Goal: Task Accomplishment & Management: Manage account settings

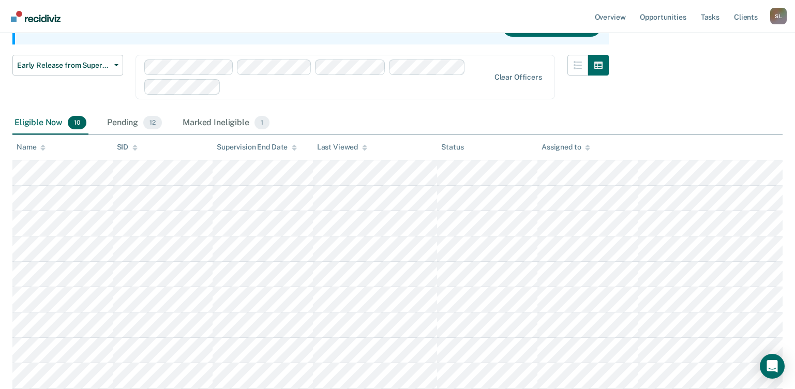
scroll to position [125, 0]
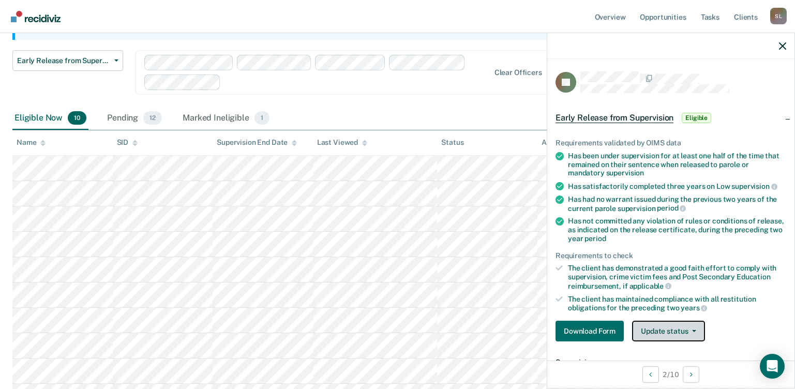
click at [698, 329] on button "Update status" at bounding box center [668, 331] width 73 height 21
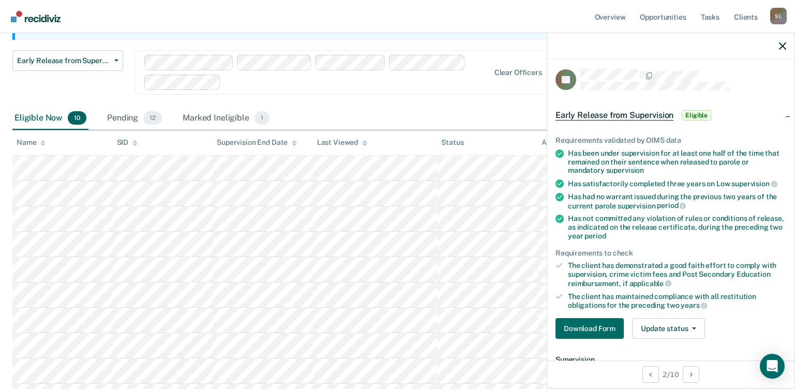
scroll to position [115, 0]
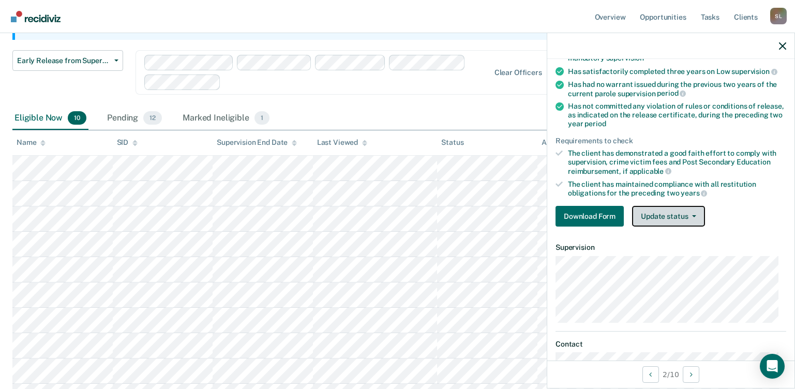
click at [697, 214] on button "Update status" at bounding box center [668, 216] width 73 height 21
click at [686, 265] on article "LB Early Release from Supervision Eligible Requirements validated by OIMS data …" at bounding box center [670, 176] width 231 height 439
click at [693, 217] on button "Update status" at bounding box center [668, 216] width 73 height 21
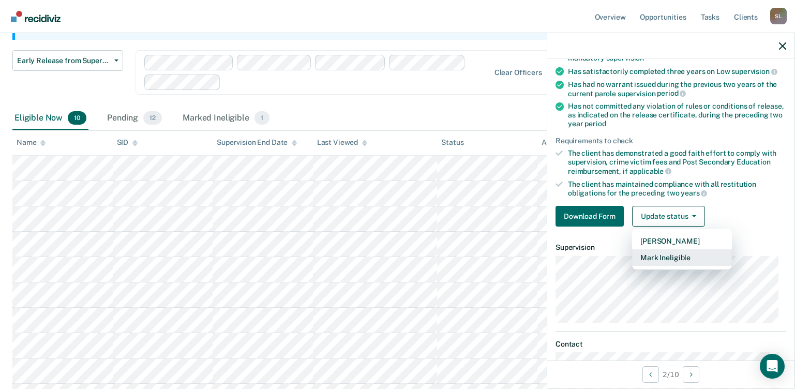
click at [651, 258] on button "Mark Ineligible" at bounding box center [682, 257] width 100 height 17
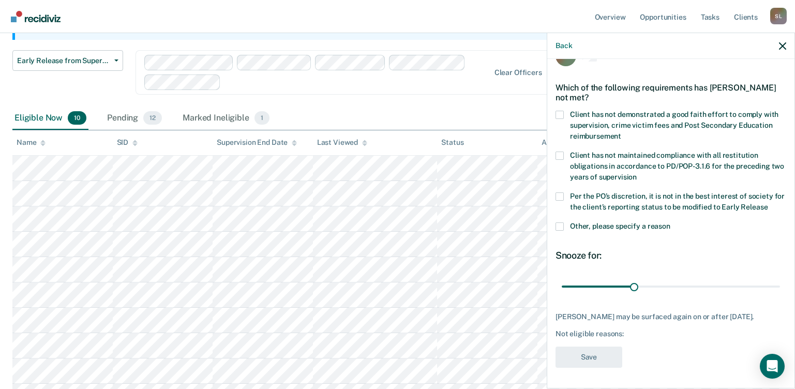
scroll to position [26, 0]
click at [561, 229] on span at bounding box center [559, 227] width 8 height 8
click at [670, 223] on input "Other, please specify a reason" at bounding box center [670, 223] width 0 height 0
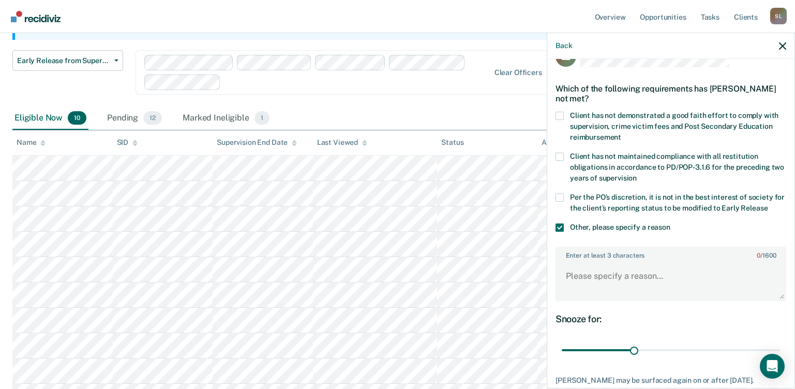
click at [562, 195] on span at bounding box center [559, 197] width 8 height 8
click at [767, 204] on input "Per the PO’s discretion, it is not in the best interest of society for the clie…" at bounding box center [767, 204] width 0 height 0
click at [583, 278] on textarea "Enter at least 3 characters 0 / 1600" at bounding box center [670, 281] width 229 height 38
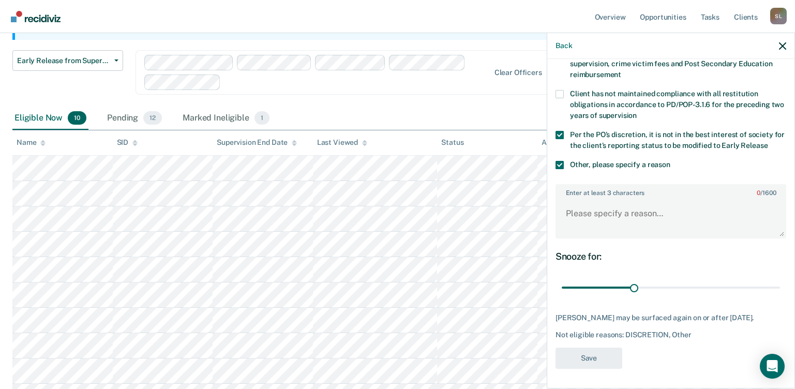
click at [786, 43] on div "Back" at bounding box center [670, 46] width 247 height 26
click at [780, 47] on icon "button" at bounding box center [782, 45] width 7 height 7
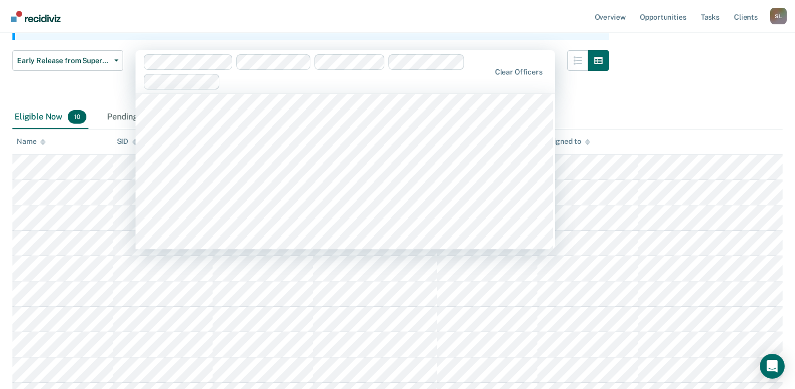
scroll to position [0, 0]
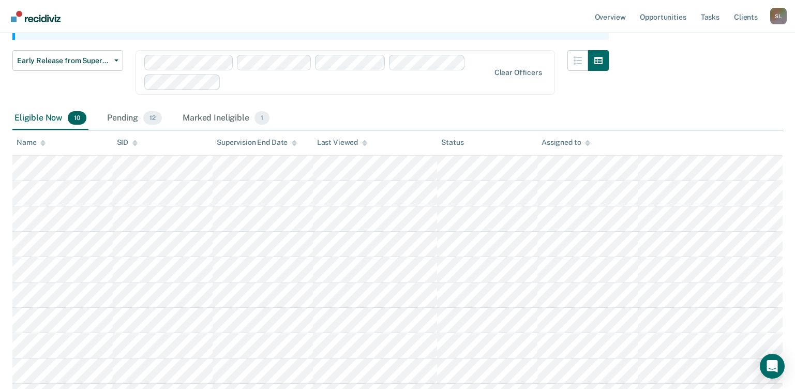
click at [684, 86] on div "Early Release from Supervision Supervision clients may be eligible for Early Re…" at bounding box center [397, 176] width 770 height 460
click at [113, 64] on button "Early Release from Supervision" at bounding box center [67, 60] width 111 height 21
click at [225, 117] on div "Marked Ineligible 1" at bounding box center [225, 118] width 91 height 23
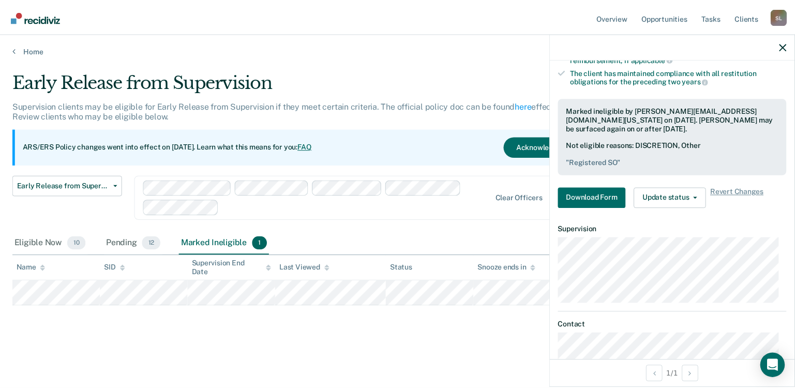
scroll to position [263, 0]
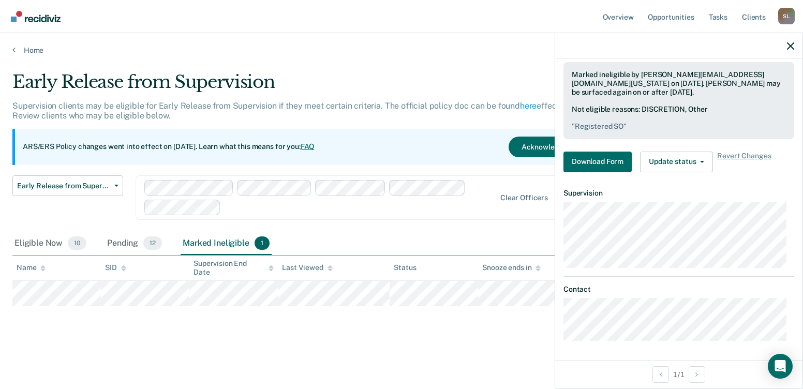
click at [463, 143] on div "ARS/ERS Policy changes went into effect on [DATE]. Learn what this means for yo…" at bounding box center [313, 147] width 602 height 36
click at [792, 46] on icon "button" at bounding box center [789, 45] width 7 height 7
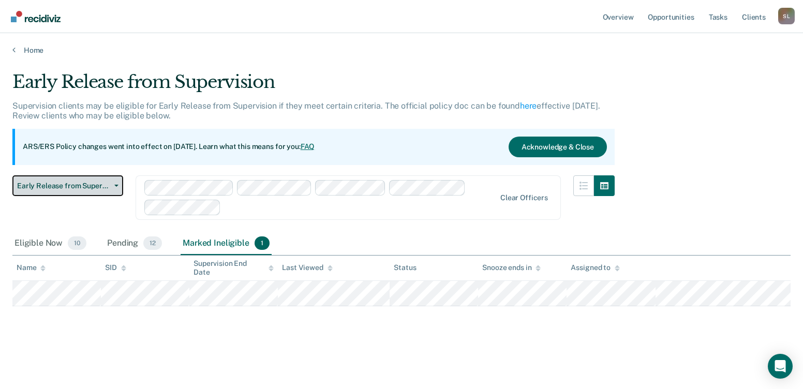
click at [106, 190] on button "Early Release from Supervision" at bounding box center [67, 185] width 111 height 21
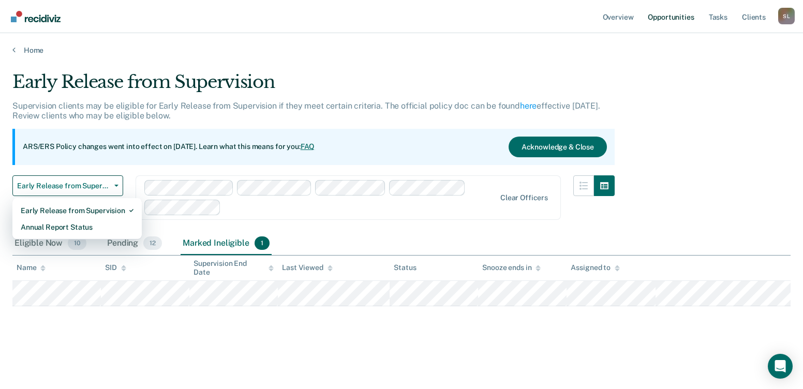
click at [673, 21] on link "Opportunities" at bounding box center [670, 16] width 50 height 33
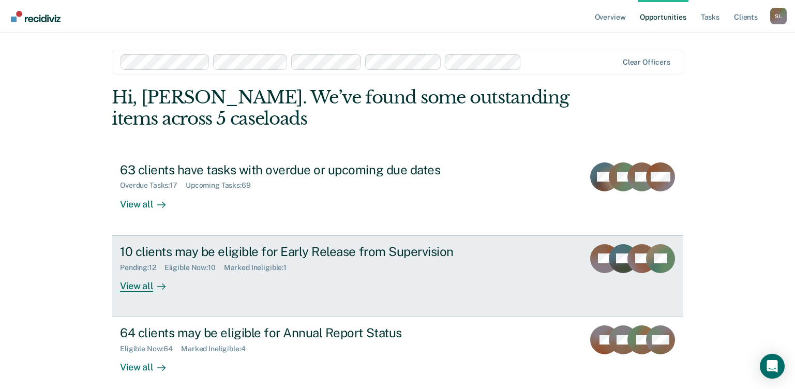
click at [141, 280] on div "View all" at bounding box center [149, 281] width 58 height 20
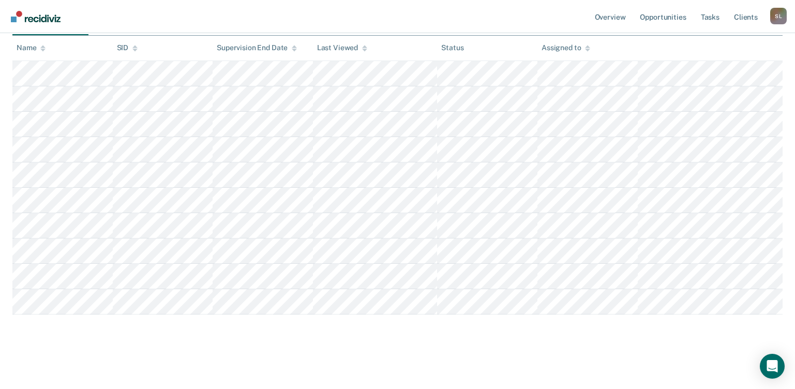
scroll to position [26, 0]
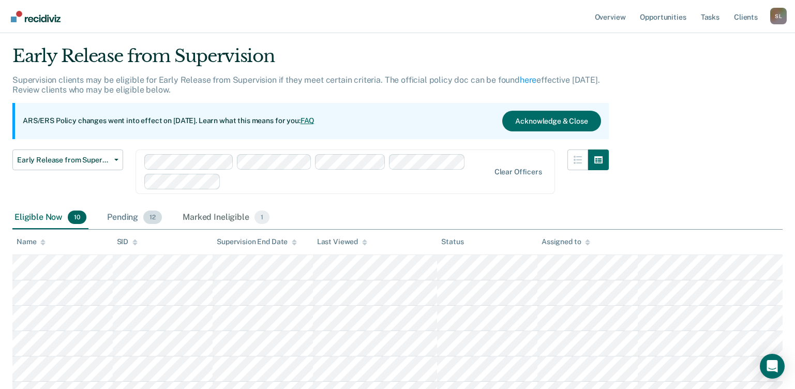
click at [114, 215] on div "Pending 12" at bounding box center [134, 217] width 59 height 23
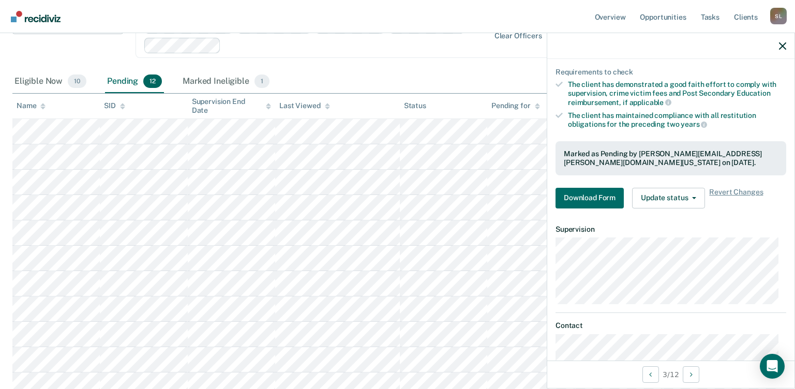
scroll to position [187, 0]
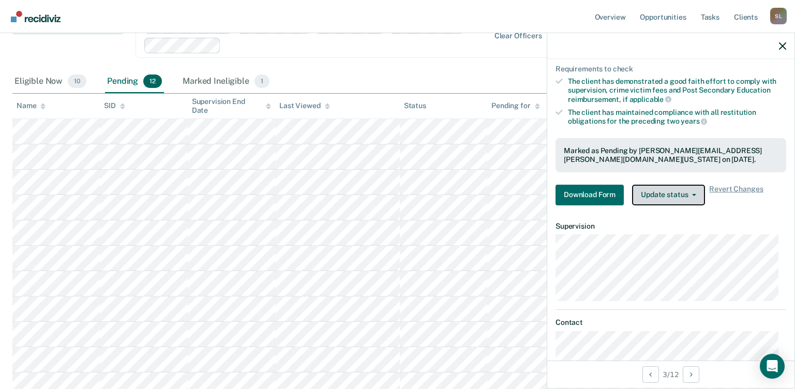
click at [699, 196] on button "Update status" at bounding box center [668, 195] width 73 height 21
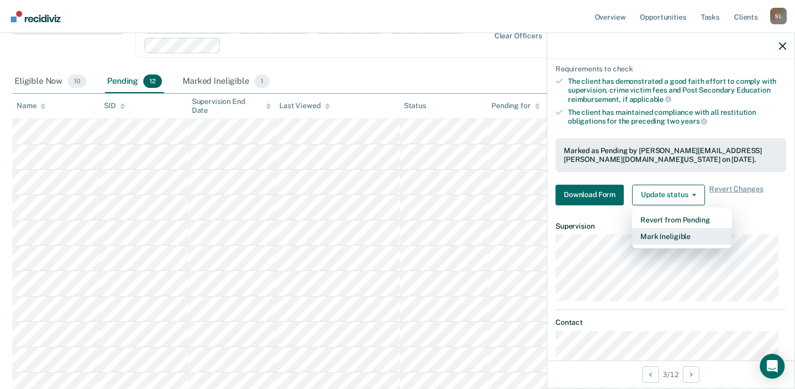
click at [655, 238] on button "Mark Ineligible" at bounding box center [682, 236] width 100 height 17
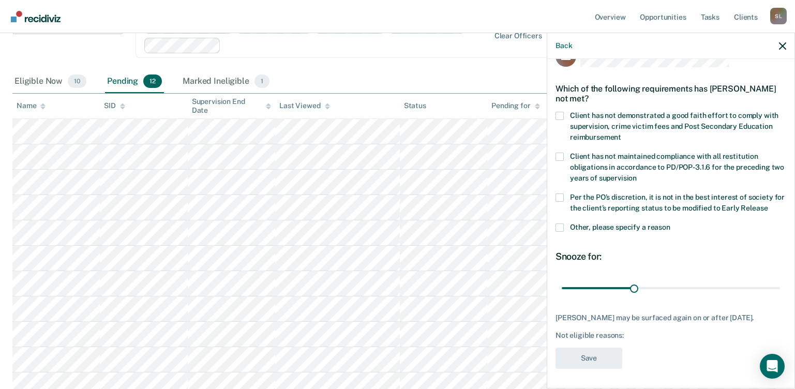
click at [566, 225] on label "Other, please specify a reason" at bounding box center [670, 228] width 231 height 11
click at [670, 223] on input "Other, please specify a reason" at bounding box center [670, 223] width 0 height 0
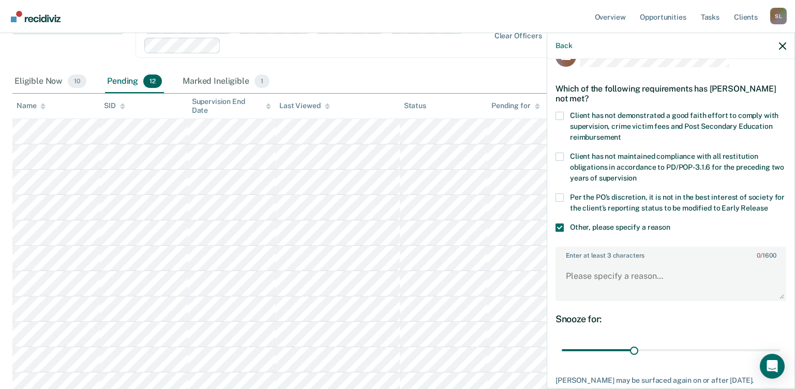
click at [564, 118] on label "Client has not demonstrated a good faith effort to comply with supervision, cri…" at bounding box center [670, 128] width 231 height 33
click at [621, 133] on input "Client has not demonstrated a good faith effort to comply with supervision, cri…" at bounding box center [621, 133] width 0 height 0
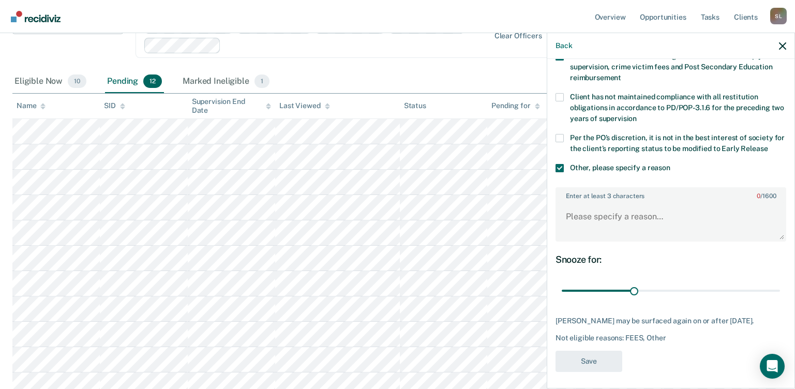
scroll to position [88, 0]
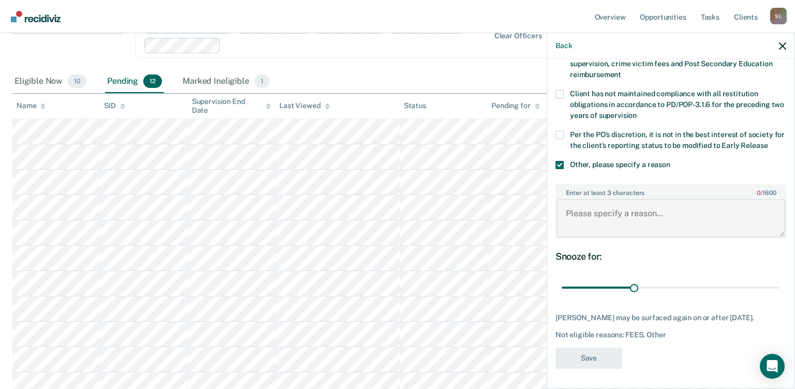
click at [581, 209] on textarea "Enter at least 3 characters 0 / 1600" at bounding box center [670, 218] width 229 height 38
type textarea "Client cannot pay paroles fees"
click at [578, 355] on button "Save" at bounding box center [588, 357] width 67 height 21
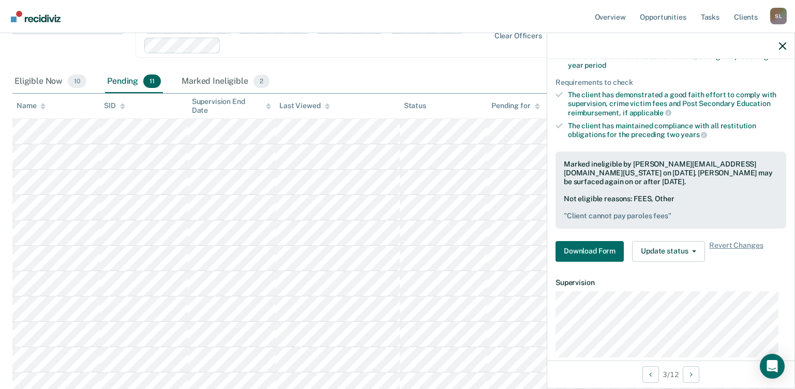
scroll to position [192, 0]
